Goal: Task Accomplishment & Management: Complete application form

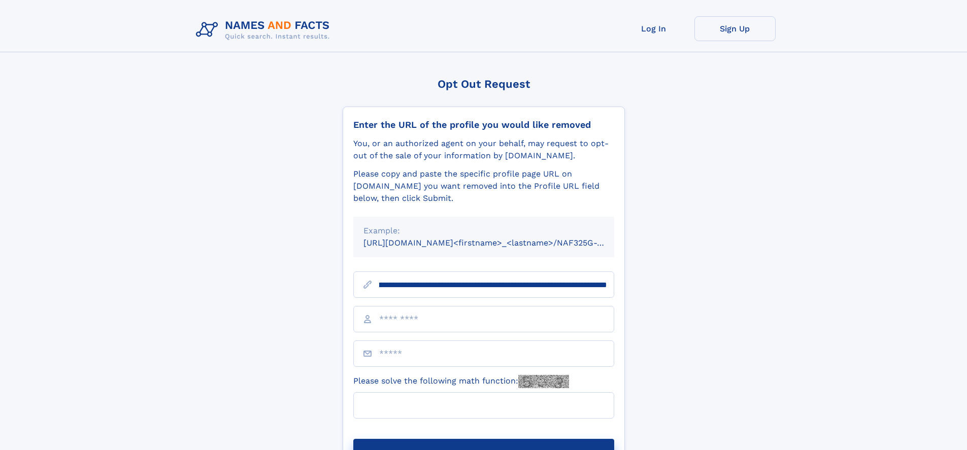
scroll to position [0, 115]
type input "**********"
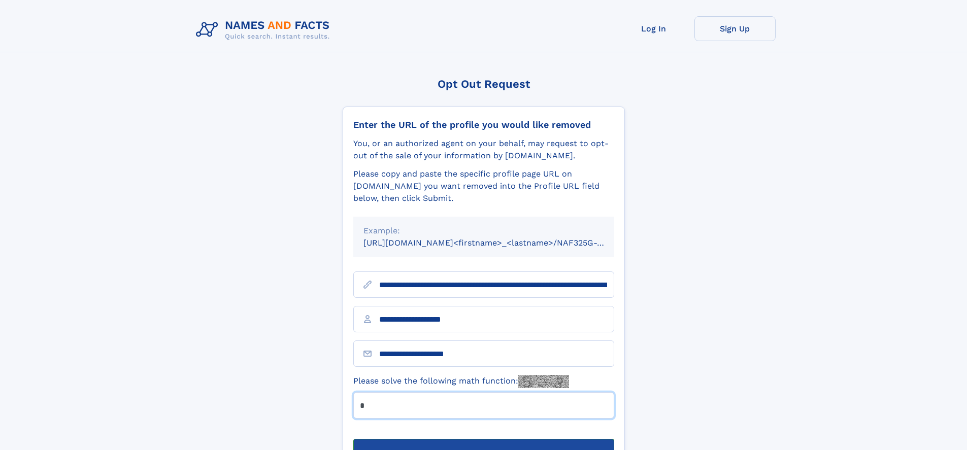
type input "*"
click at [483, 439] on button "Submit Opt Out Request" at bounding box center [483, 455] width 261 height 32
